Goal: Book appointment/travel/reservation

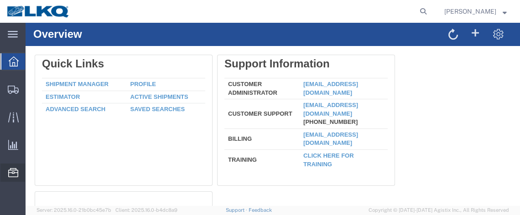
click at [0, 0] on span "Location Appointment" at bounding box center [0, 0] width 0 height 0
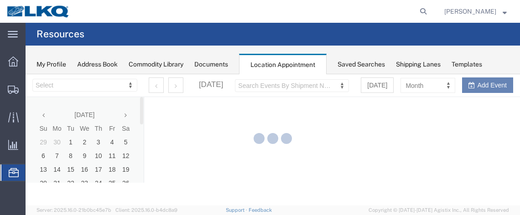
select select "28716"
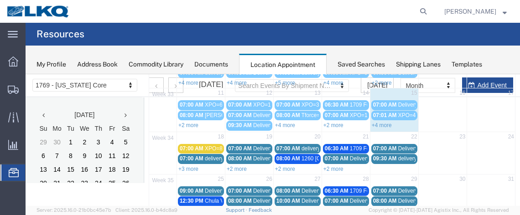
scroll to position [136, 0]
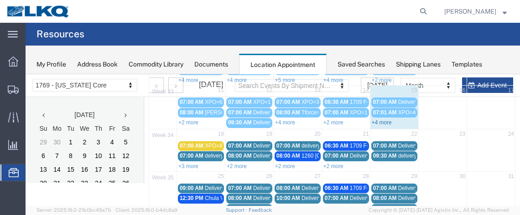
click at [380, 120] on link "+4 more" at bounding box center [382, 123] width 20 height 6
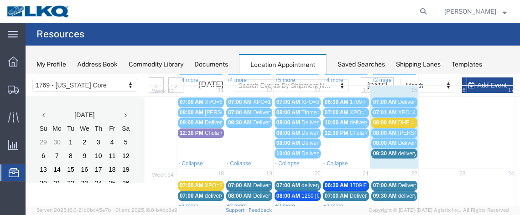
drag, startPoint x: 385, startPoint y: 151, endPoint x: 377, endPoint y: 150, distance: 7.8
click at [377, 151] on span "09:30 AM" at bounding box center [385, 154] width 24 height 6
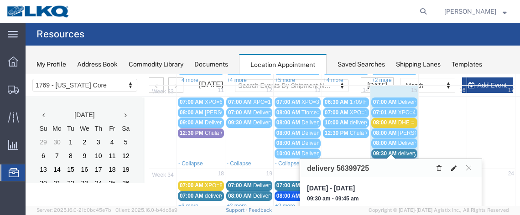
click at [452, 165] on icon at bounding box center [453, 168] width 5 height 6
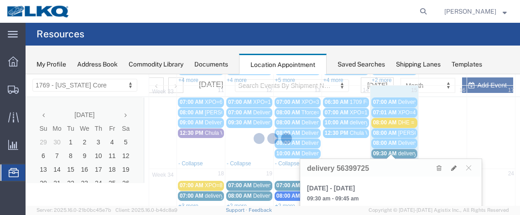
select select "1"
select select
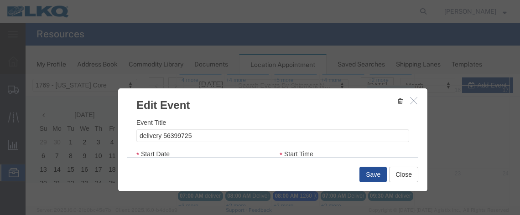
select select
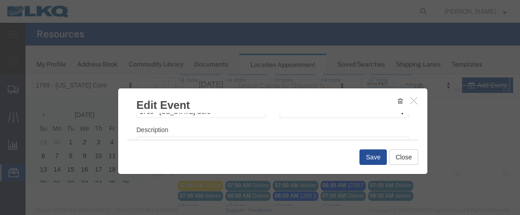
scroll to position [172, 0]
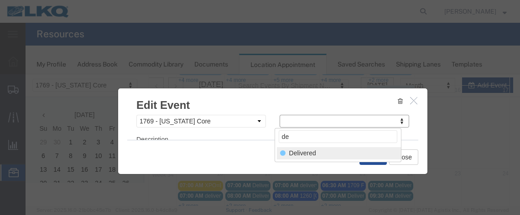
type input "de"
select select "40"
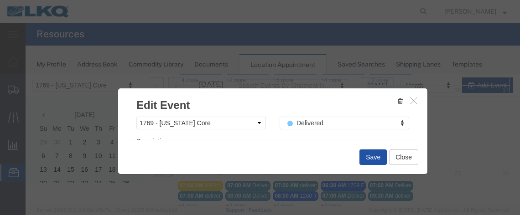
click at [369, 156] on button "Save" at bounding box center [372, 158] width 27 height 16
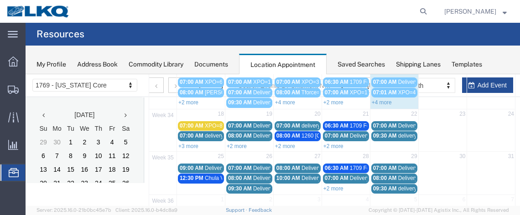
scroll to position [161, 0]
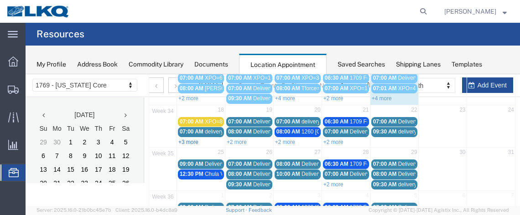
click at [191, 139] on link "+3 more" at bounding box center [188, 142] width 20 height 6
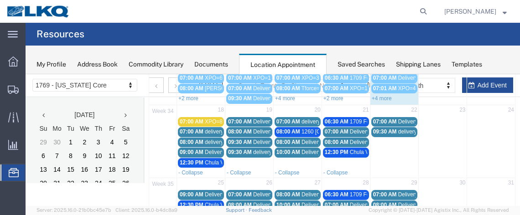
click at [195, 129] on span "07:00 AM" at bounding box center [192, 132] width 24 height 6
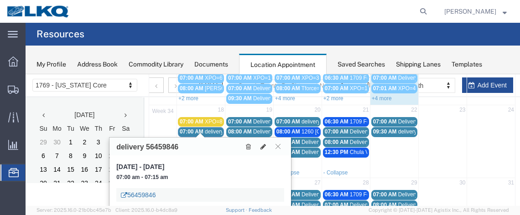
click at [146, 193] on link "56459846" at bounding box center [138, 195] width 35 height 9
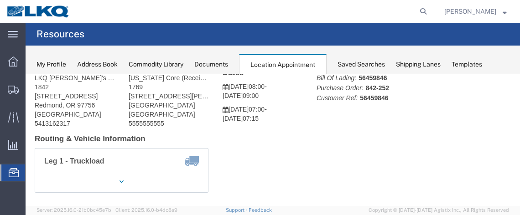
scroll to position [37, 0]
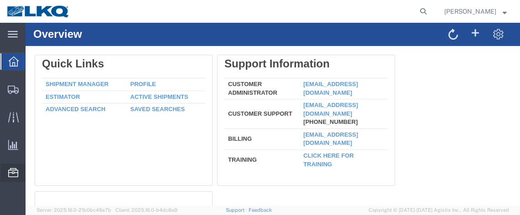
click at [0, 0] on span "Location Appointment" at bounding box center [0, 0] width 0 height 0
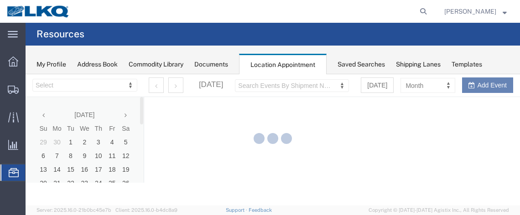
select select "28716"
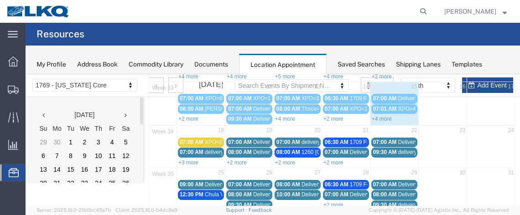
scroll to position [141, 0]
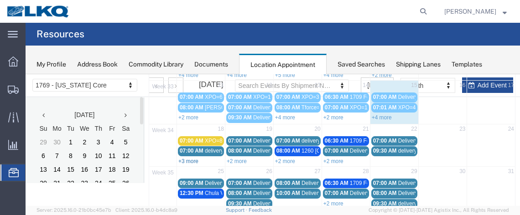
click at [193, 158] on link "+3 more" at bounding box center [188, 161] width 20 height 6
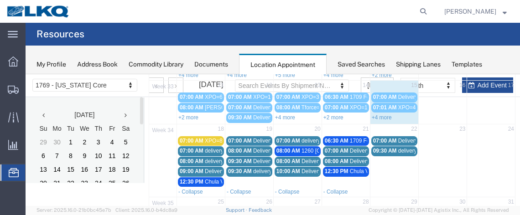
click at [185, 158] on span "08:00 AM" at bounding box center [192, 161] width 24 height 6
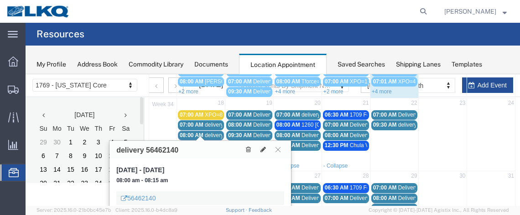
scroll to position [170, 0]
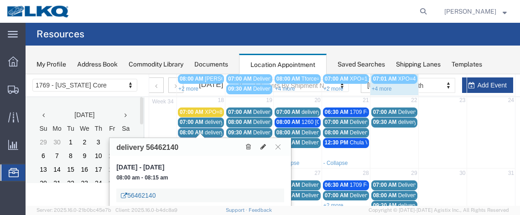
click at [140, 192] on link "56462140" at bounding box center [138, 195] width 35 height 9
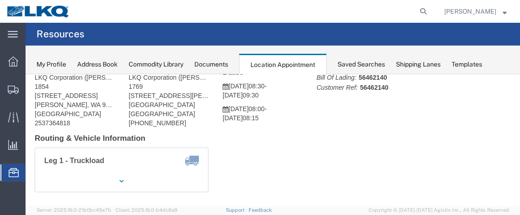
scroll to position [31, 0]
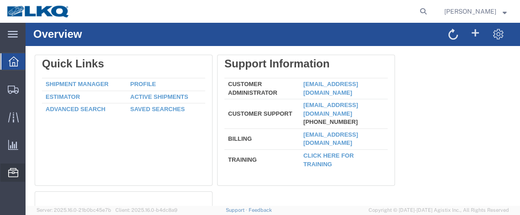
click at [0, 0] on span "Location Appointment" at bounding box center [0, 0] width 0 height 0
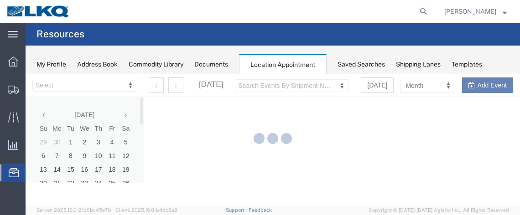
select select "28716"
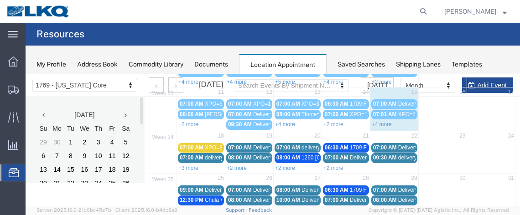
scroll to position [136, 0]
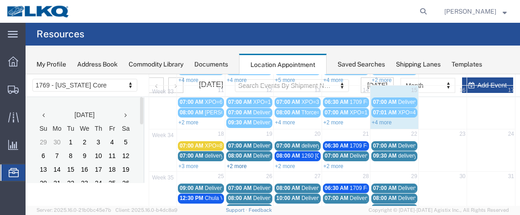
click at [239, 163] on link "+2 more" at bounding box center [237, 166] width 20 height 6
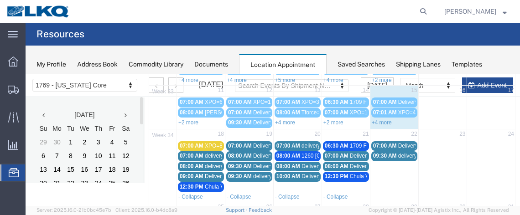
click at [247, 143] on span "07:00 AM" at bounding box center [240, 146] width 24 height 6
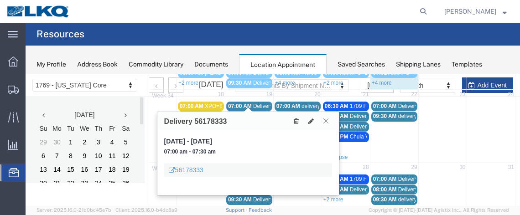
scroll to position [178, 0]
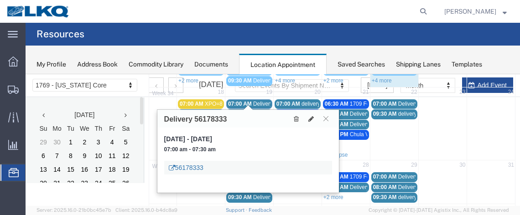
click at [201, 164] on link "56178333" at bounding box center [186, 167] width 35 height 9
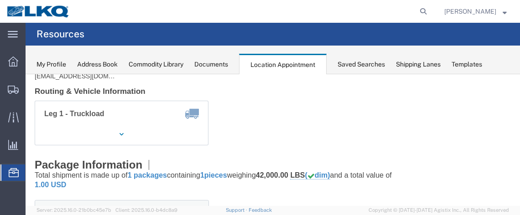
scroll to position [42, 0]
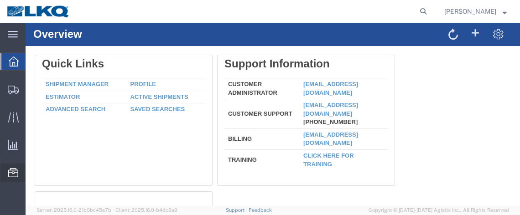
click at [0, 0] on span "Location Appointment" at bounding box center [0, 0] width 0 height 0
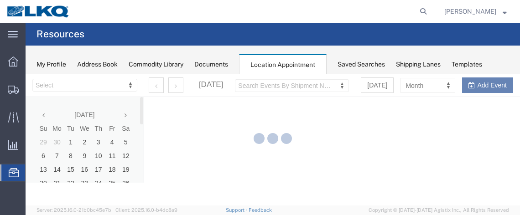
select select "28716"
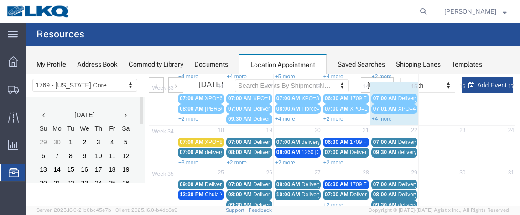
scroll to position [144, 0]
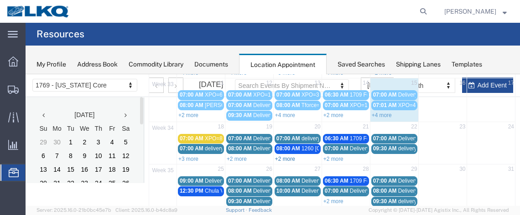
click at [281, 156] on link "+2 more" at bounding box center [285, 159] width 20 height 6
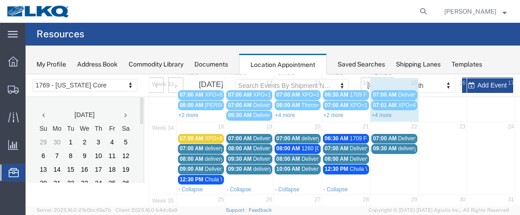
click at [286, 135] on span "07:00 AM" at bounding box center [288, 138] width 24 height 6
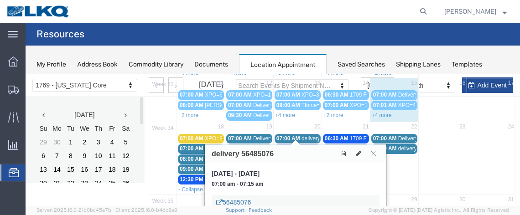
click at [239, 203] on link "56485076" at bounding box center [233, 202] width 35 height 9
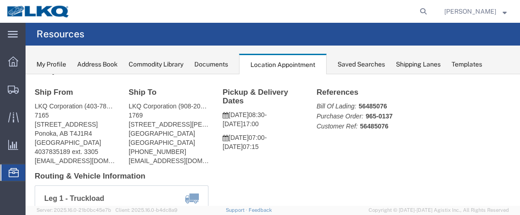
scroll to position [0, 0]
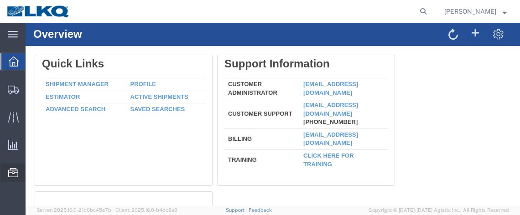
click at [0, 0] on span "Location Appointment" at bounding box center [0, 0] width 0 height 0
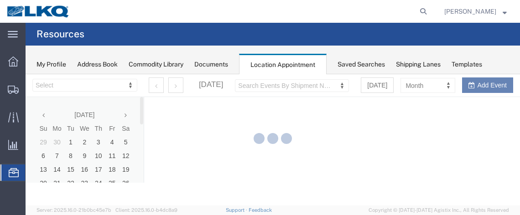
select select "28716"
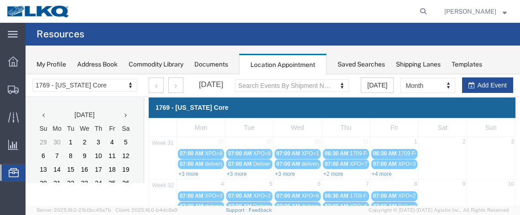
drag, startPoint x: 514, startPoint y: 97, endPoint x: 515, endPoint y: 125, distance: 27.4
click at [515, 125] on html "Location Scheduling 1769 - [US_STATE] Core 1769 - [US_STATE] Core [DATE] Su Mo …" at bounding box center [273, 139] width 494 height 131
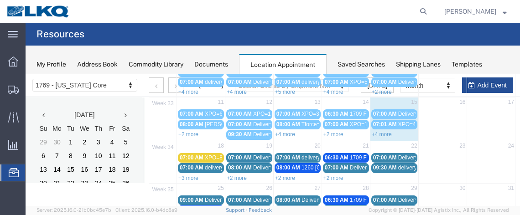
scroll to position [130, 0]
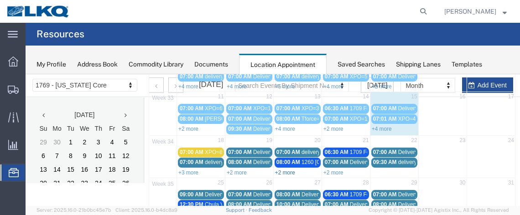
click at [280, 170] on link "+2 more" at bounding box center [285, 173] width 20 height 6
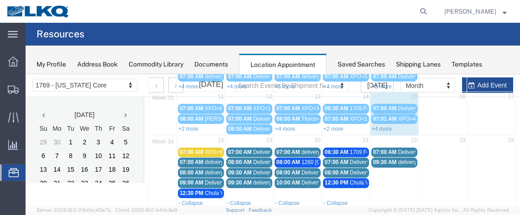
click at [278, 170] on span "08:00 AM" at bounding box center [288, 173] width 24 height 6
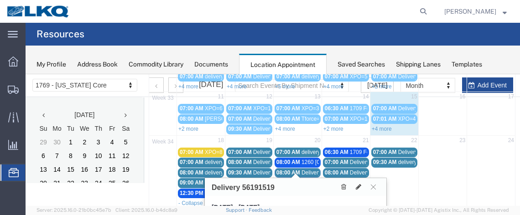
scroll to position [143, 0]
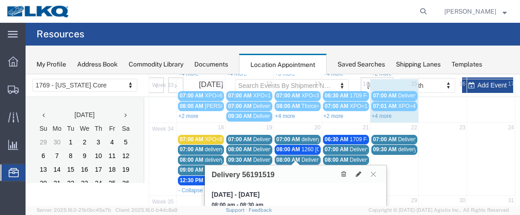
click at [373, 174] on icon at bounding box center [373, 174] width 5 height 5
